Goal: Information Seeking & Learning: Check status

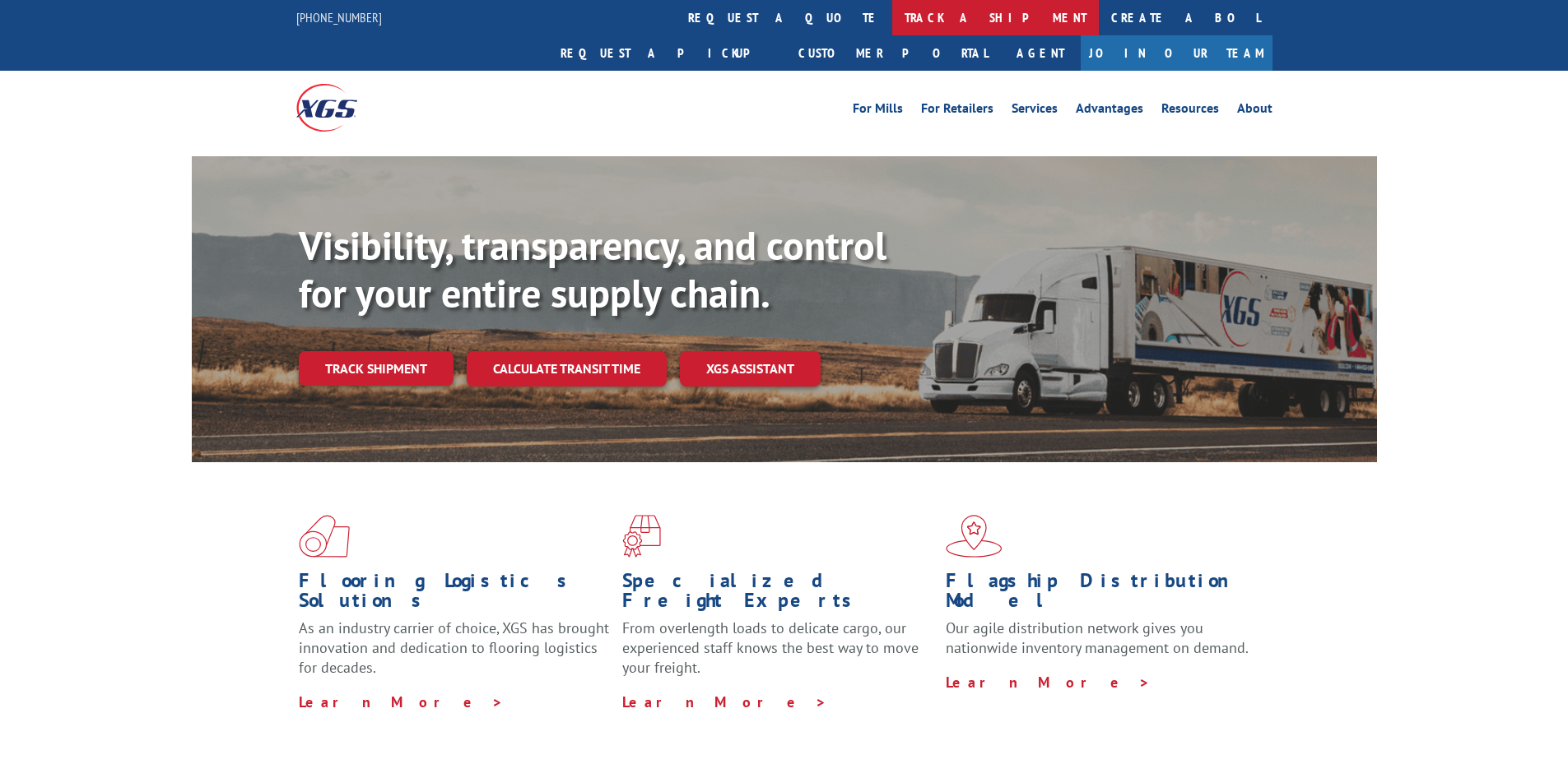
click at [892, 17] on link "track a shipment" at bounding box center [995, 17] width 207 height 35
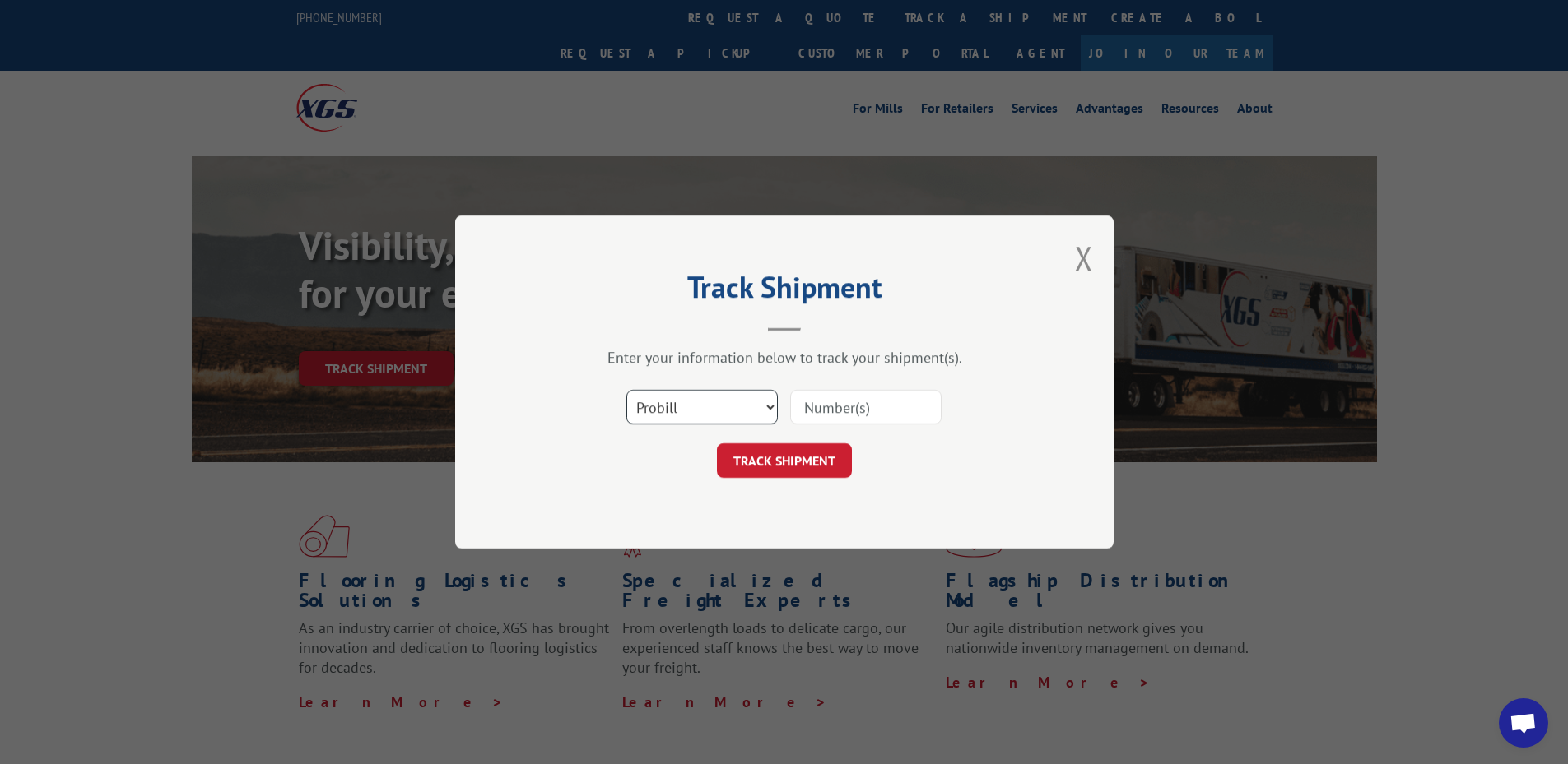
drag, startPoint x: 671, startPoint y: 403, endPoint x: 754, endPoint y: 403, distance: 83.0
click at [671, 403] on select "Select category... Probill BOL PO" at bounding box center [701, 407] width 152 height 34
select select "bol"
click at [626, 390] on select "Select category... Probill BOL PO" at bounding box center [701, 407] width 152 height 34
click at [853, 409] on input at bounding box center [866, 407] width 152 height 34
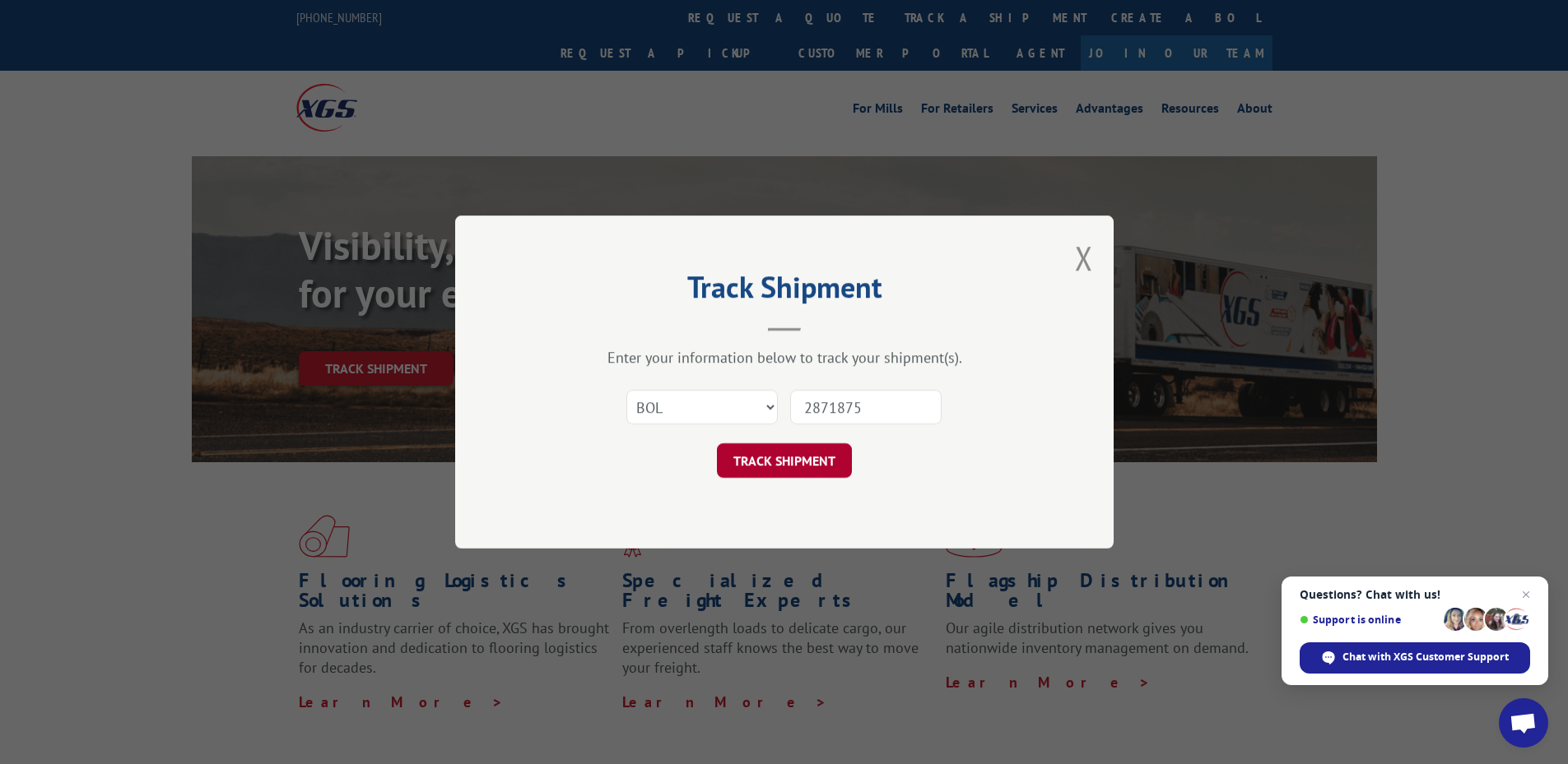
type input "2871875"
click at [788, 466] on button "TRACK SHIPMENT" at bounding box center [784, 461] width 135 height 34
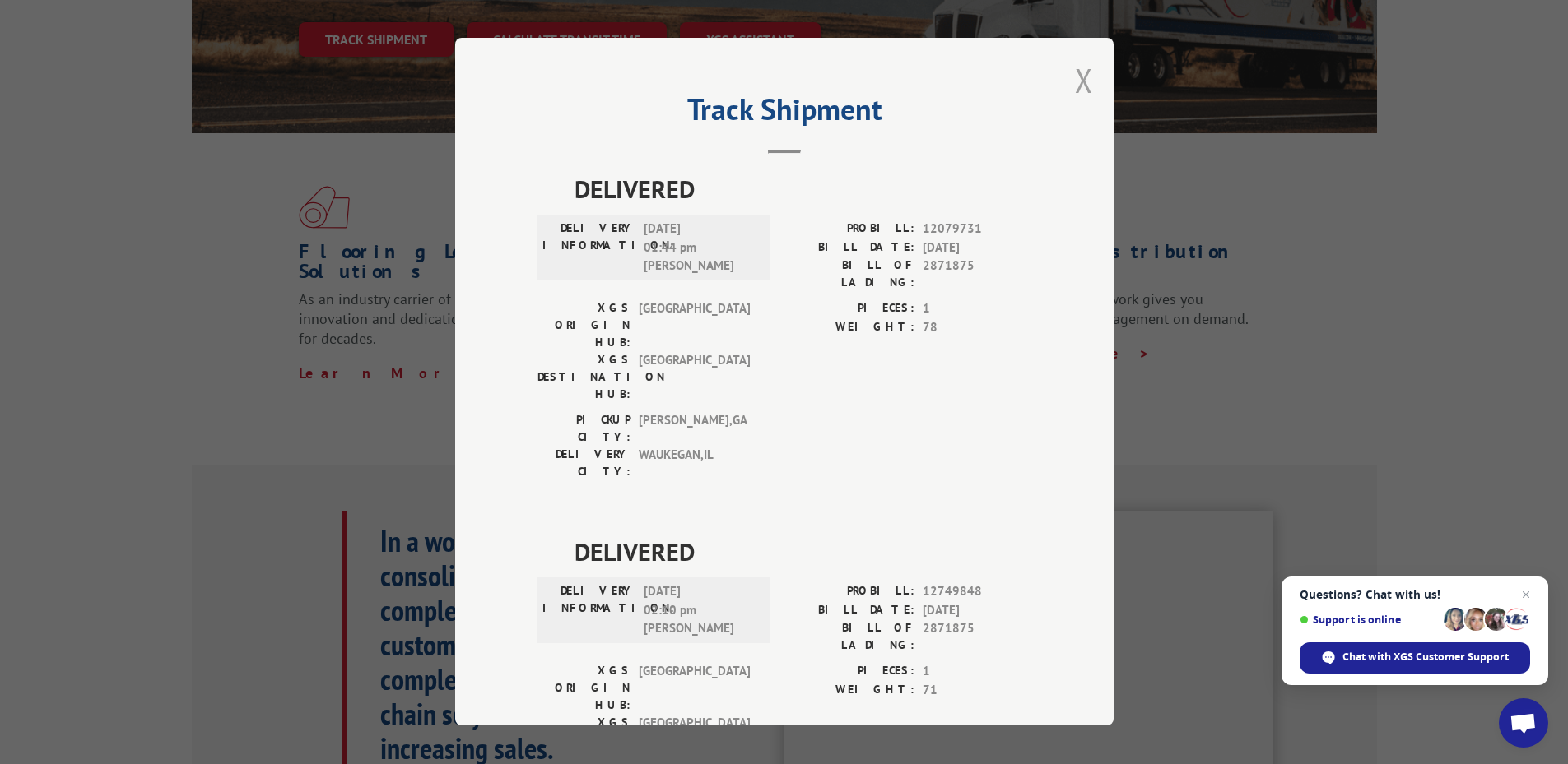
click at [1070, 81] on div "Track Shipment DELIVERED DELIVERY INFORMATION: [DATE] 01:44 pm [PERSON_NAME] PR…" at bounding box center [784, 382] width 659 height 688
click at [1076, 85] on button "Close modal" at bounding box center [1084, 80] width 18 height 44
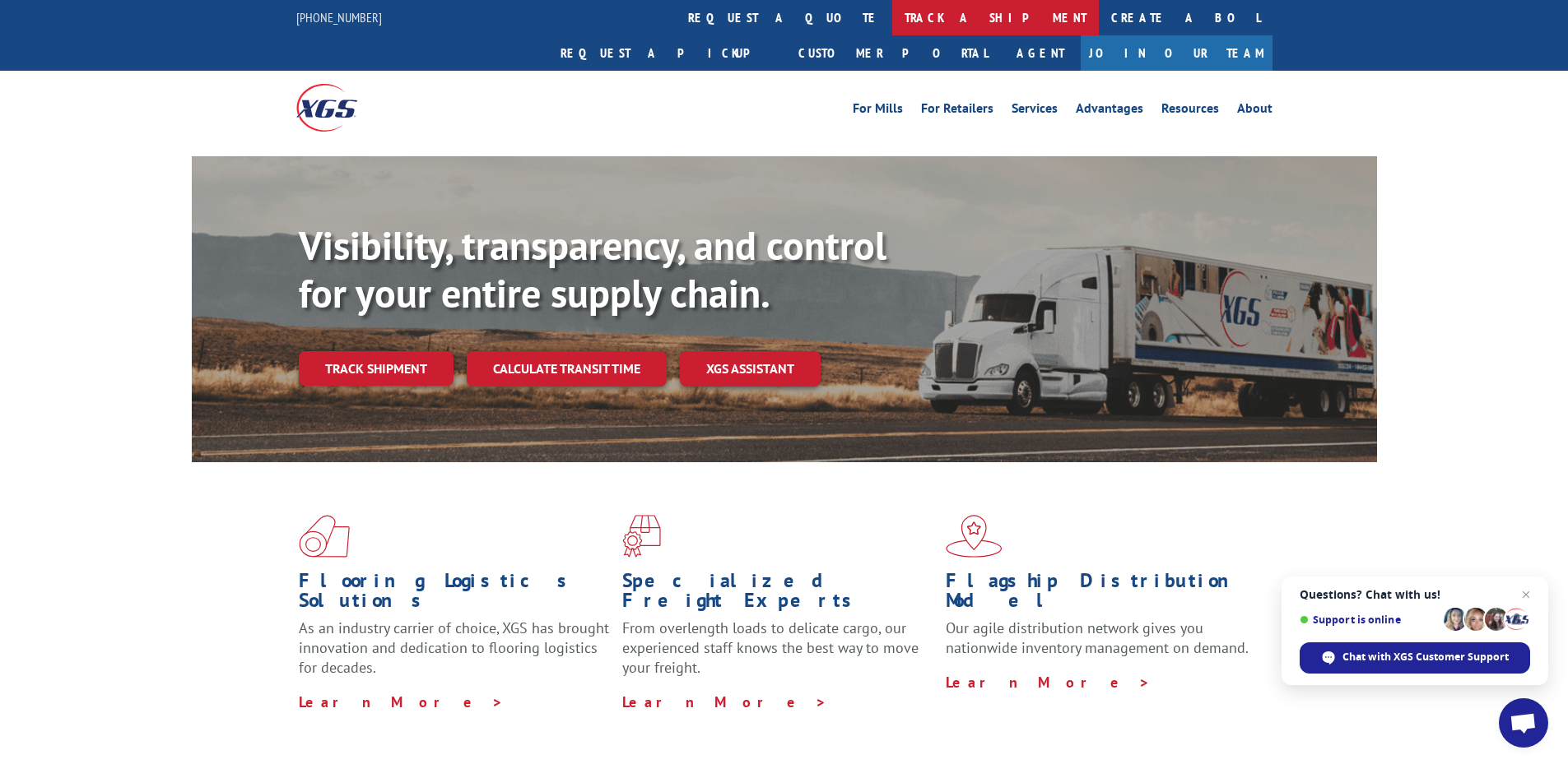
click at [892, 31] on link "track a shipment" at bounding box center [995, 17] width 207 height 35
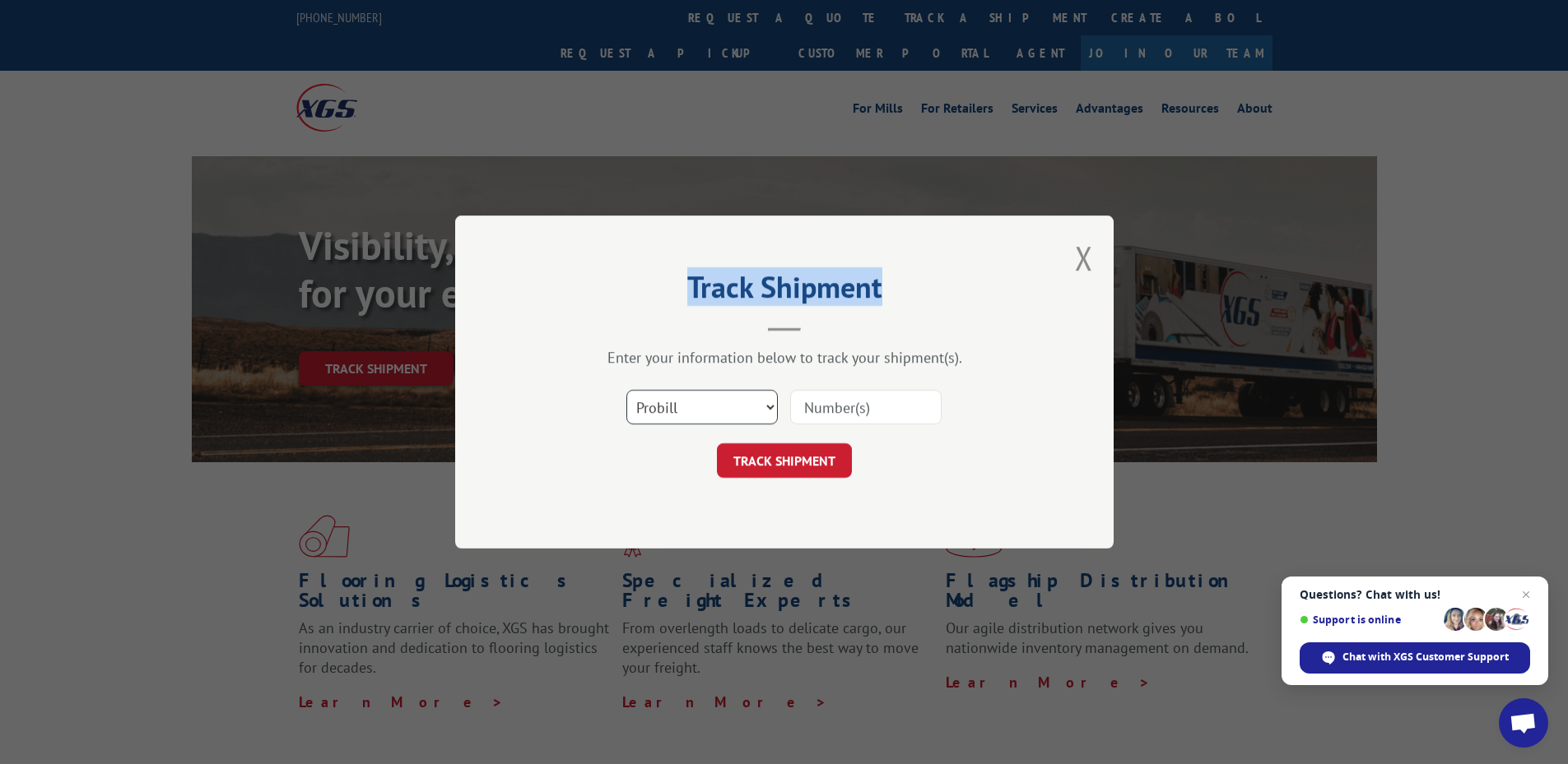
click at [705, 410] on select "Select category... Probill BOL PO" at bounding box center [701, 407] width 152 height 34
select select "bol"
click at [626, 390] on select "Select category... Probill BOL PO" at bounding box center [701, 407] width 152 height 34
click at [877, 399] on input at bounding box center [866, 407] width 152 height 34
click at [857, 400] on input at bounding box center [866, 407] width 152 height 34
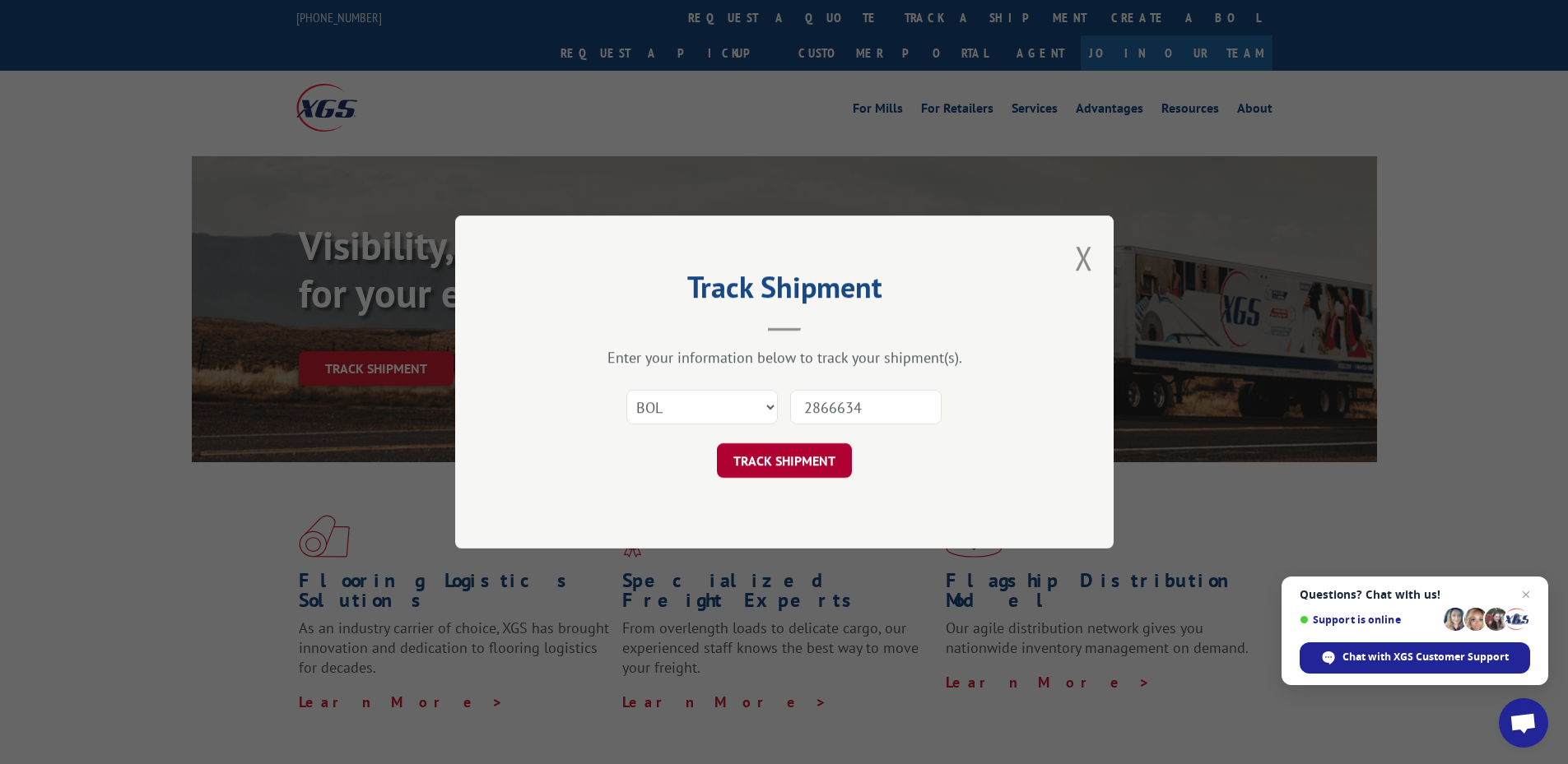
type input "2866634"
click at [817, 467] on button "TRACK SHIPMENT" at bounding box center [784, 461] width 135 height 34
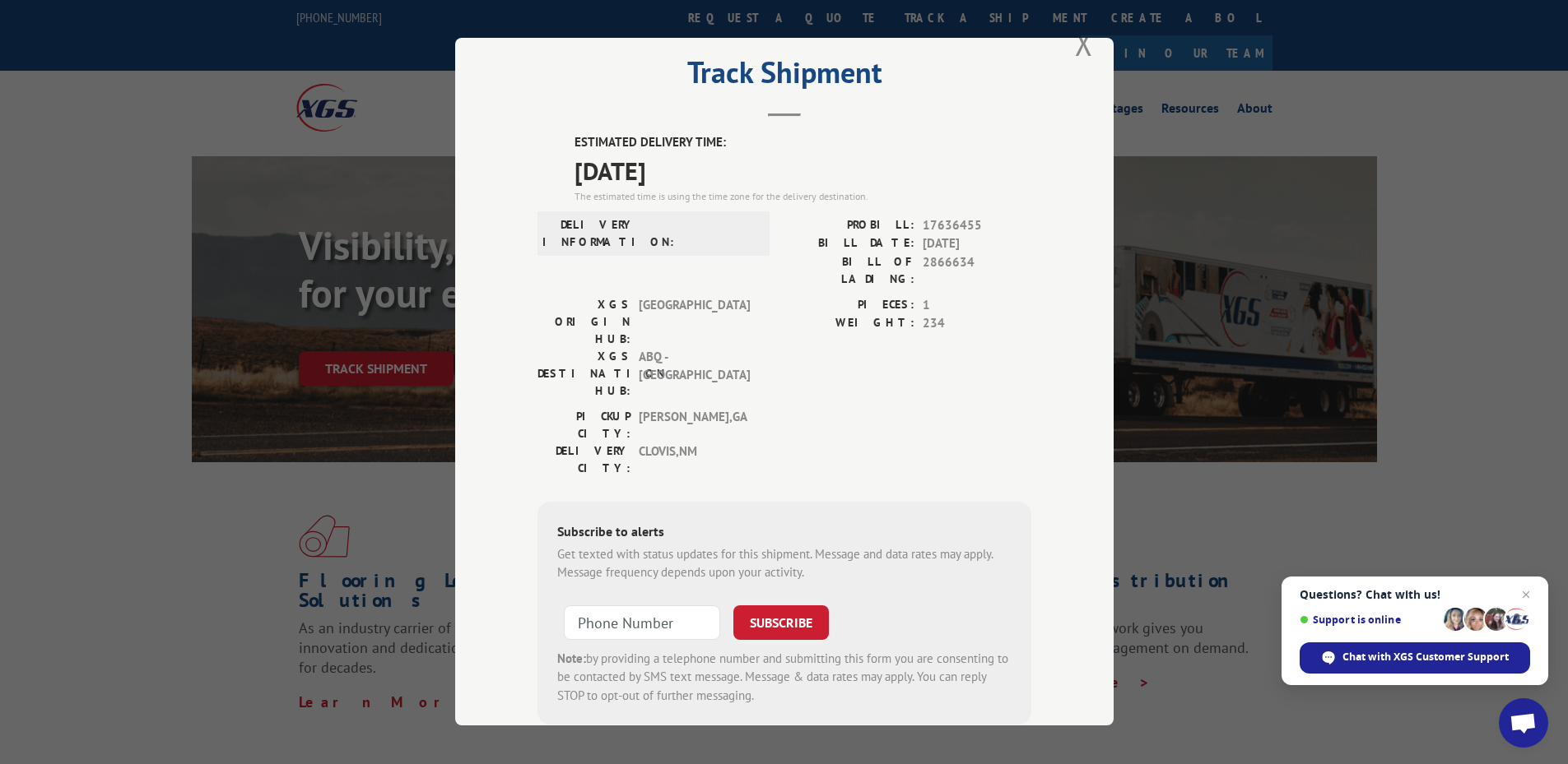
scroll to position [55, 0]
